Goal: Information Seeking & Learning: Find specific fact

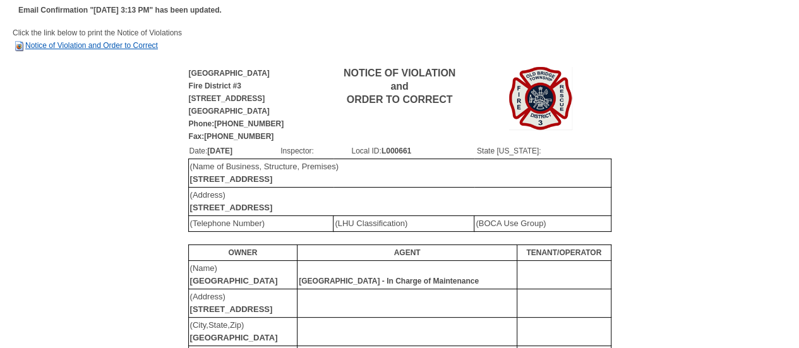
click at [130, 47] on link "Notice of Violation and Order to Correct" at bounding box center [85, 45] width 145 height 9
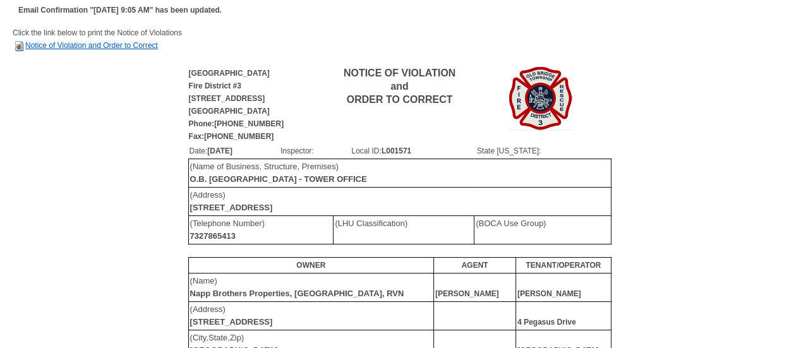
click at [87, 44] on link "Notice of Violation and Order to Correct" at bounding box center [85, 45] width 145 height 9
